Goal: Task Accomplishment & Management: Manage account settings

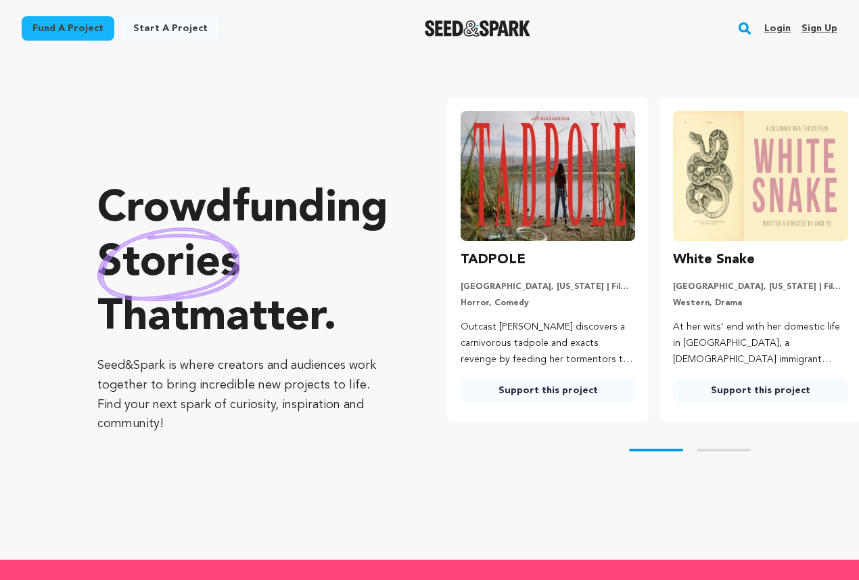
click at [785, 26] on link "Login" at bounding box center [777, 29] width 26 height 22
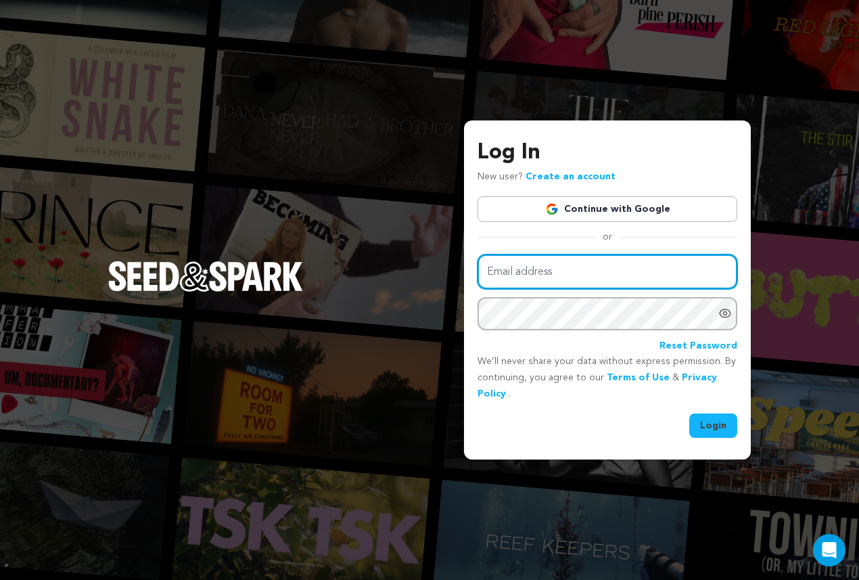
type input "kvnelvn.97@gmail.com"
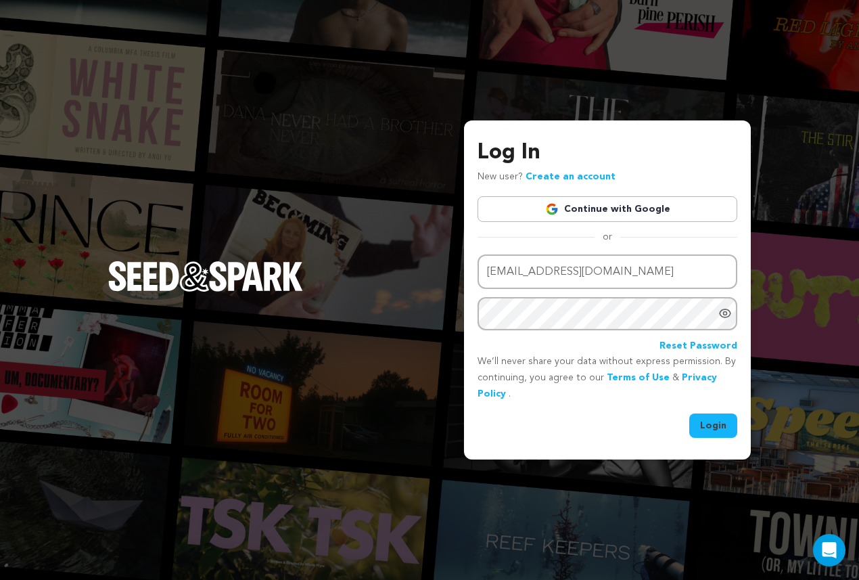
click at [712, 423] on button "Login" at bounding box center [713, 425] width 48 height 24
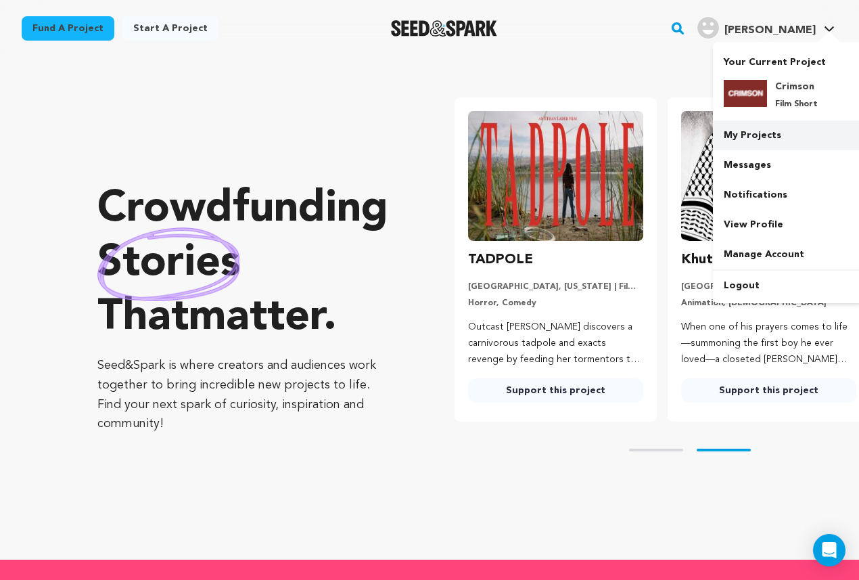
scroll to position [0, 223]
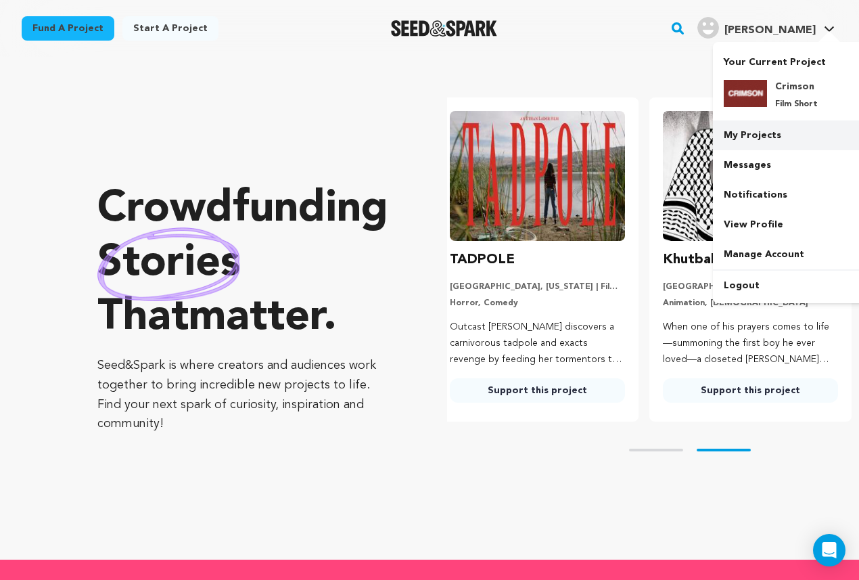
click at [776, 138] on link "My Projects" at bounding box center [788, 135] width 151 height 30
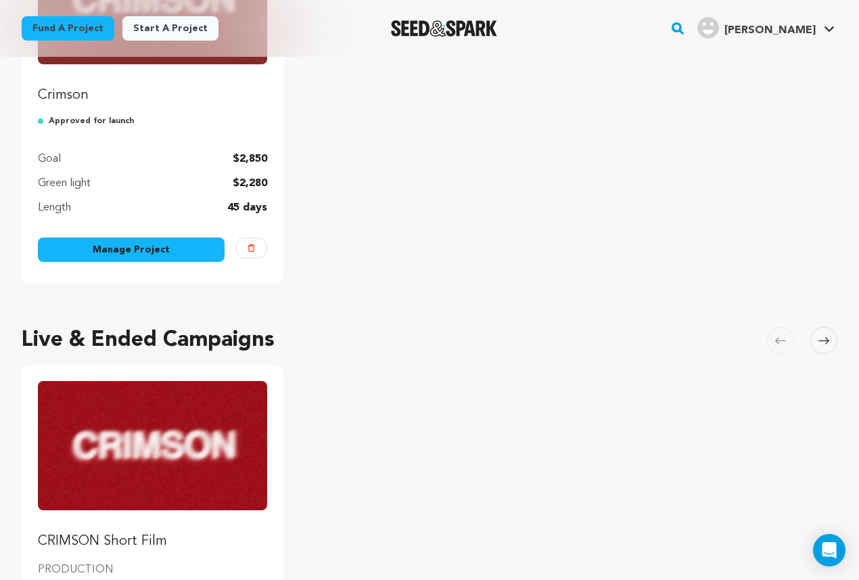
scroll to position [225, 0]
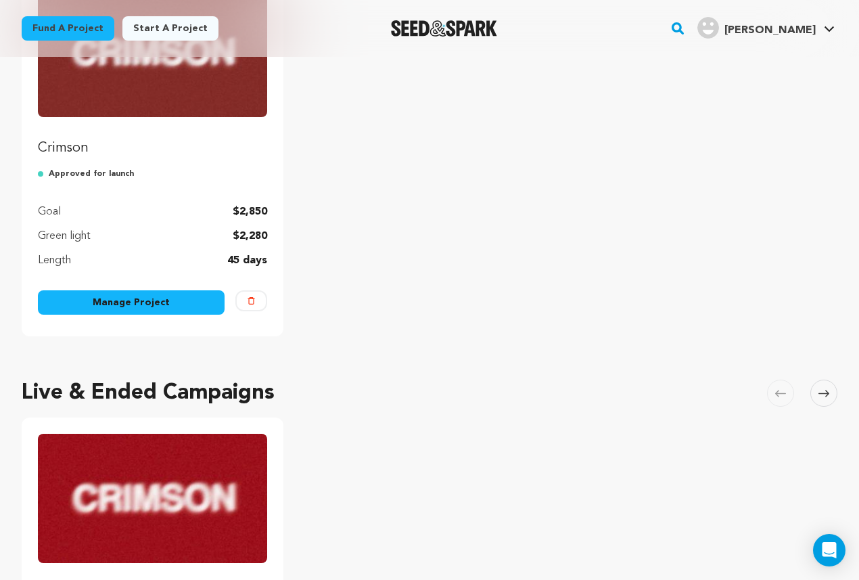
click at [117, 301] on link "Manage Project" at bounding box center [131, 302] width 187 height 24
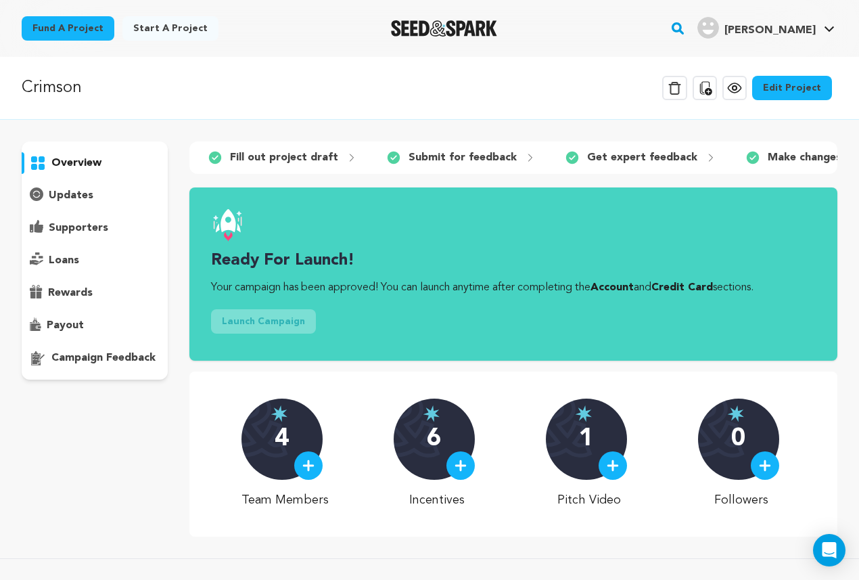
click at [810, 85] on link "Edit Project" at bounding box center [792, 88] width 80 height 24
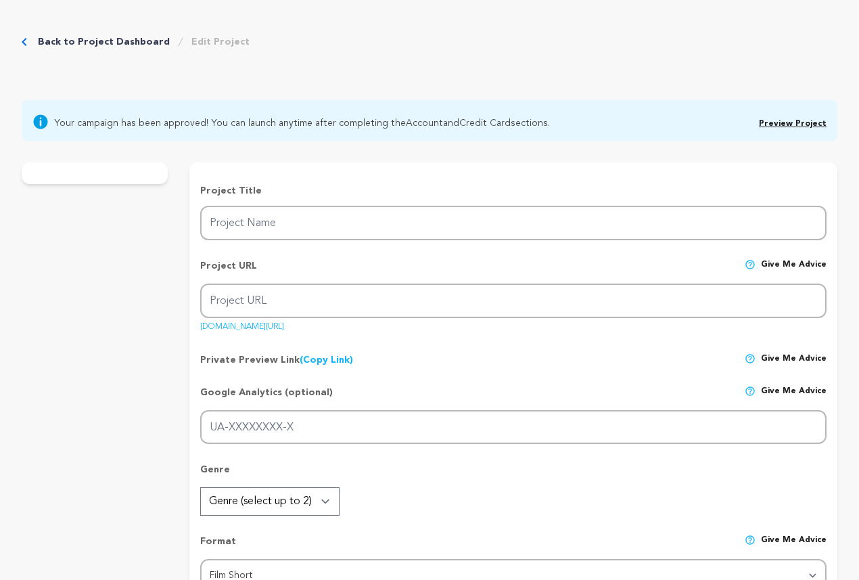
type input "Crimson"
type input "crimson"
type input "A series of disturbing home videos reveal the last moments of the Parker family."
type textarea ""CRIMSON" is crime-horror shot on film, crafted as a proof-of-concept for a lar…"
type textarea "Our team completed principal photography and we're excited to finish our projec…"
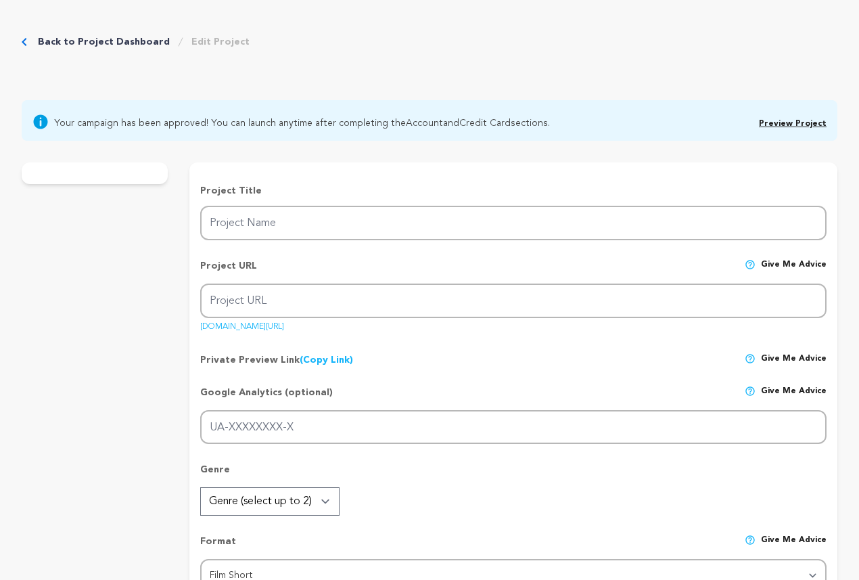
radio input "true"
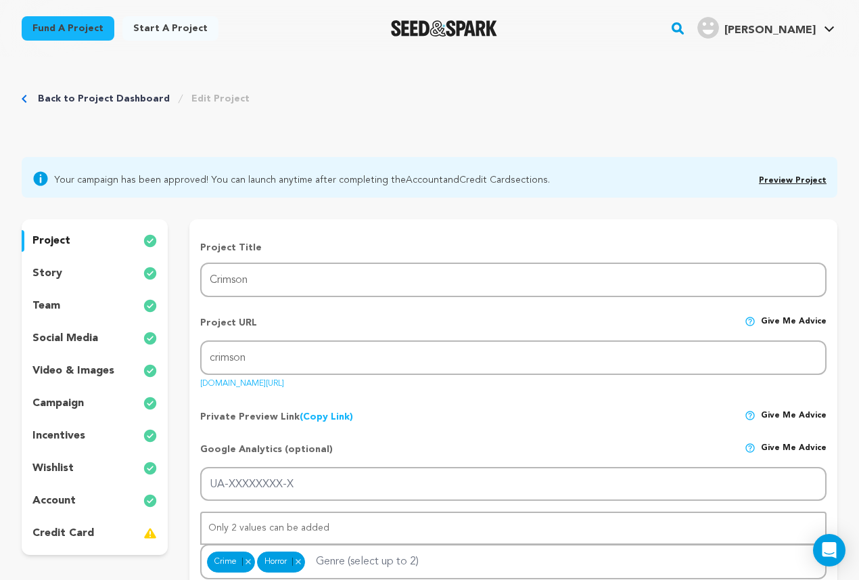
click at [74, 509] on div "account" at bounding box center [95, 501] width 146 height 22
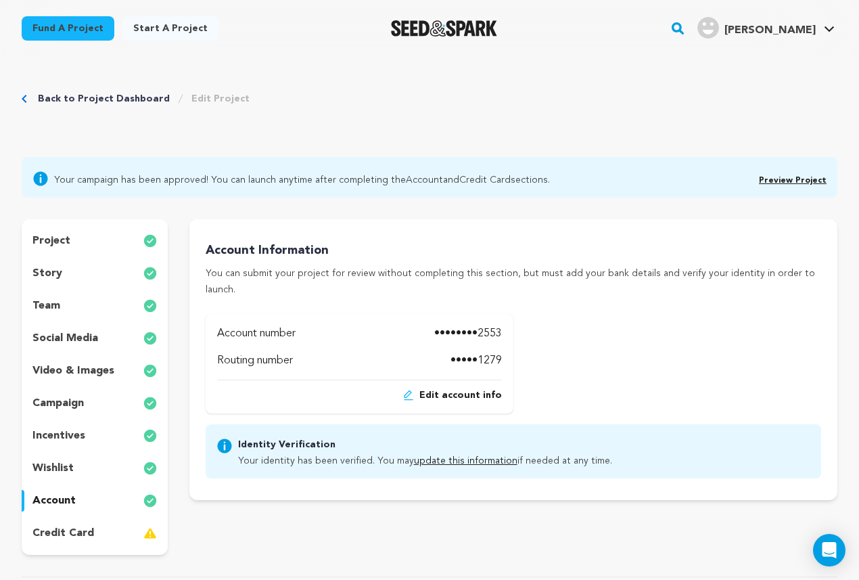
click at [74, 536] on p "credit card" at bounding box center [63, 533] width 62 height 16
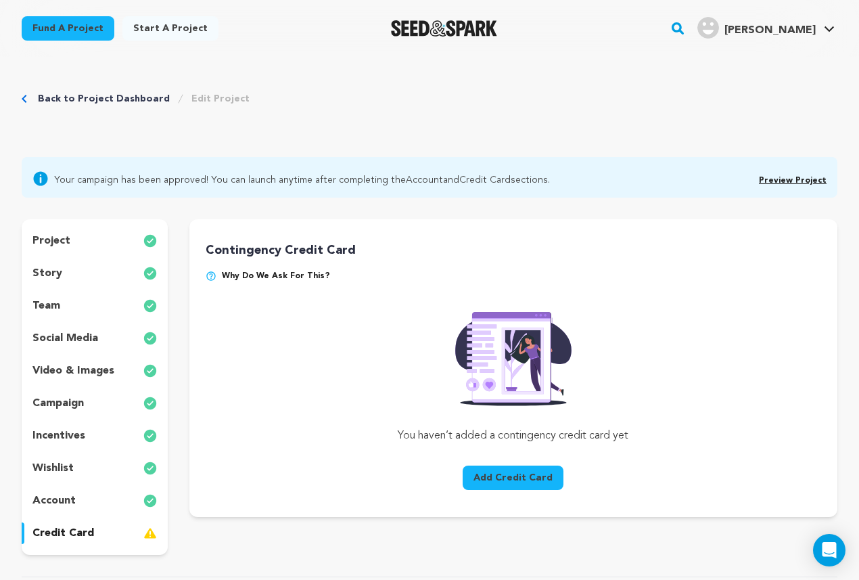
click at [62, 243] on p "project" at bounding box center [51, 241] width 38 height 16
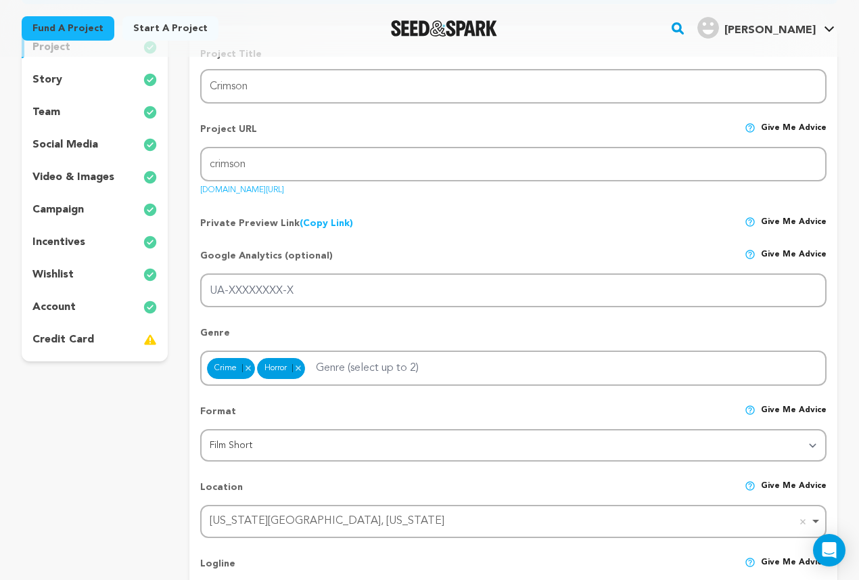
scroll to position [205, 0]
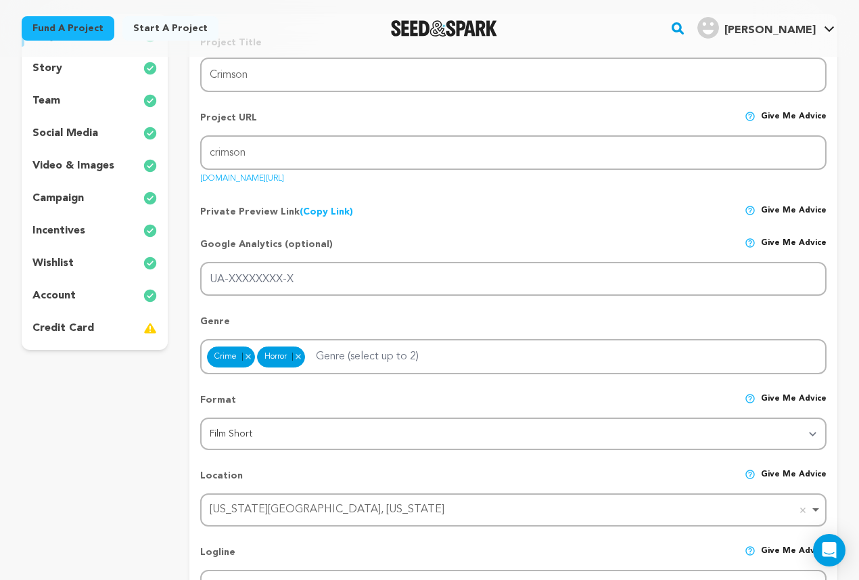
click at [53, 97] on p "team" at bounding box center [46, 101] width 28 height 16
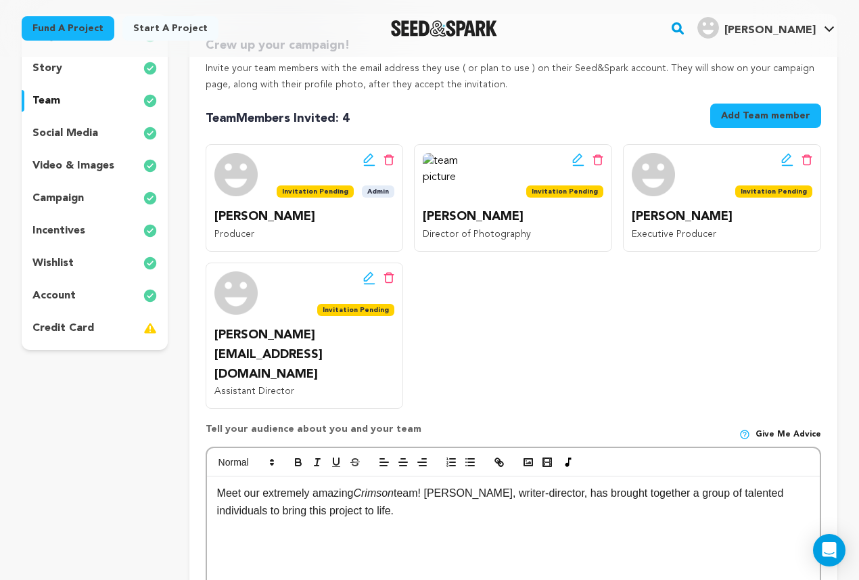
click at [59, 68] on p "story" at bounding box center [47, 68] width 30 height 16
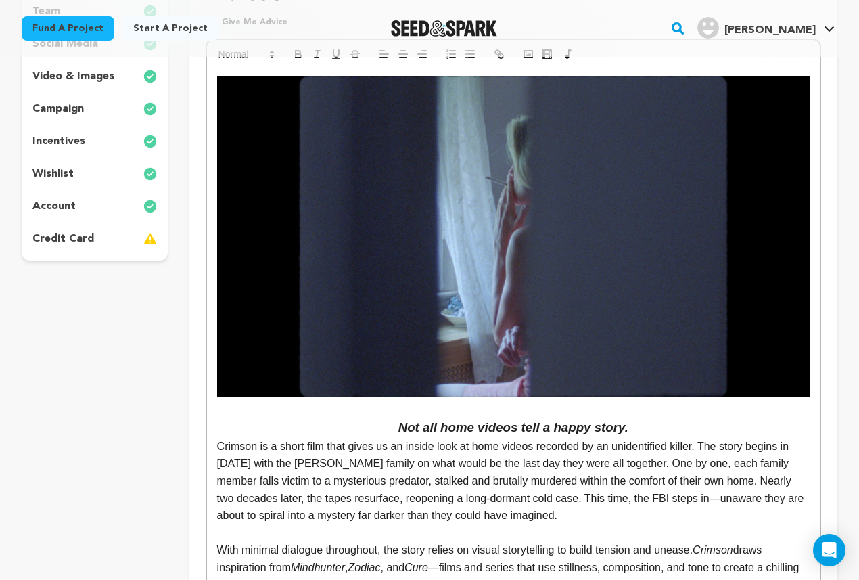
scroll to position [296, 0]
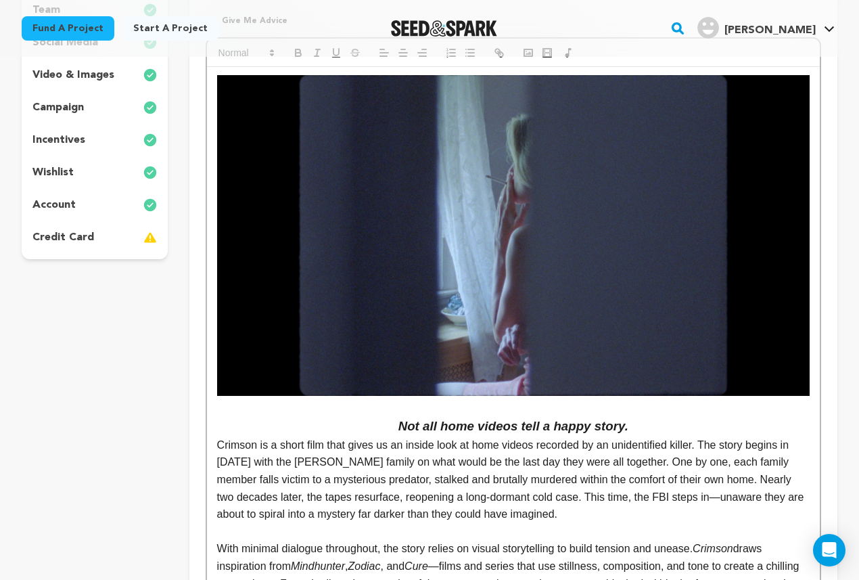
click at [243, 461] on p "Crimson is a short film that gives us an inside look at home videos recorded by…" at bounding box center [513, 479] width 592 height 87
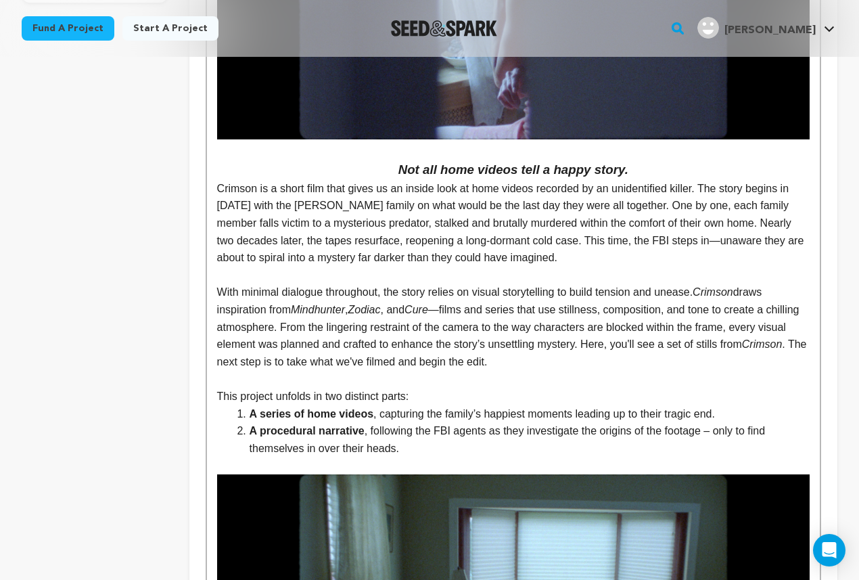
scroll to position [0, 0]
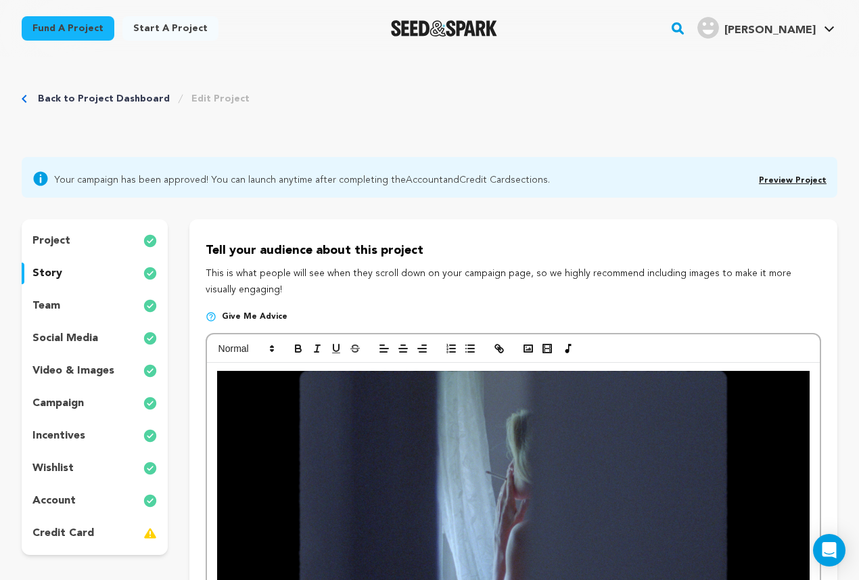
click at [93, 97] on link "Back to Project Dashboard" at bounding box center [104, 99] width 132 height 14
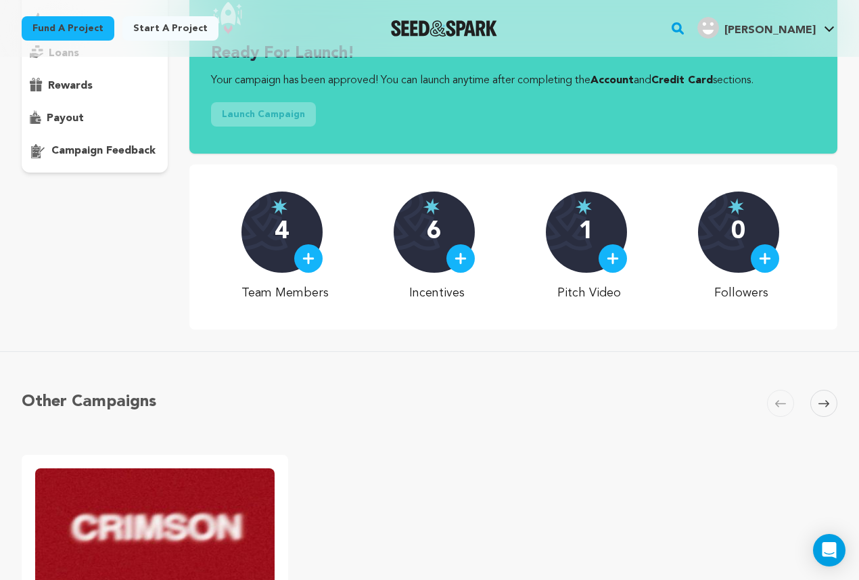
scroll to position [208, 0]
